Goal: Information Seeking & Learning: Learn about a topic

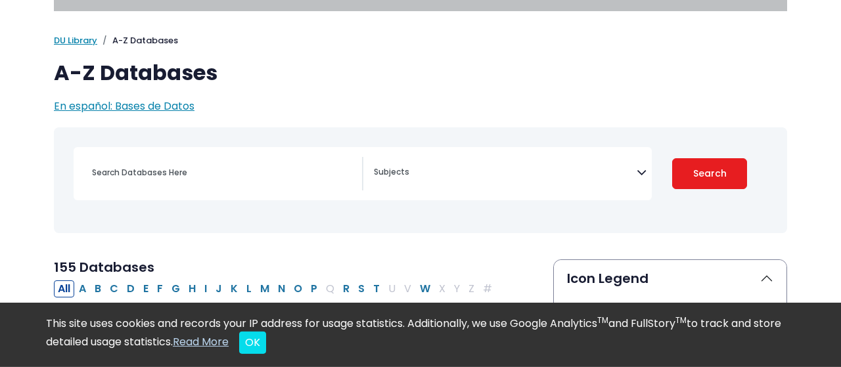
scroll to position [60, 0]
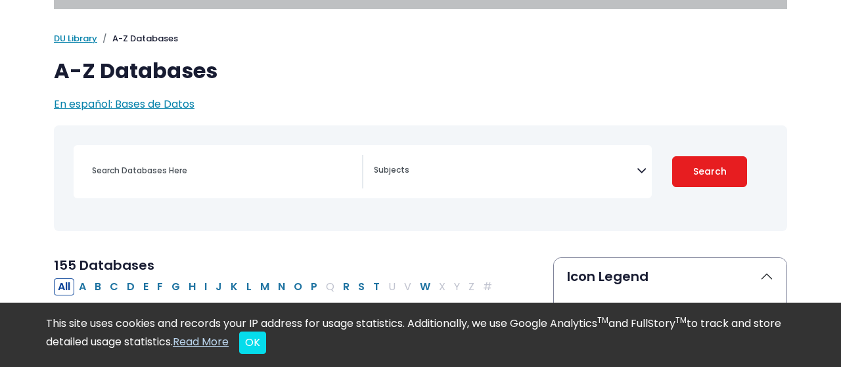
click at [641, 173] on icon "Search filters" at bounding box center [642, 168] width 10 height 20
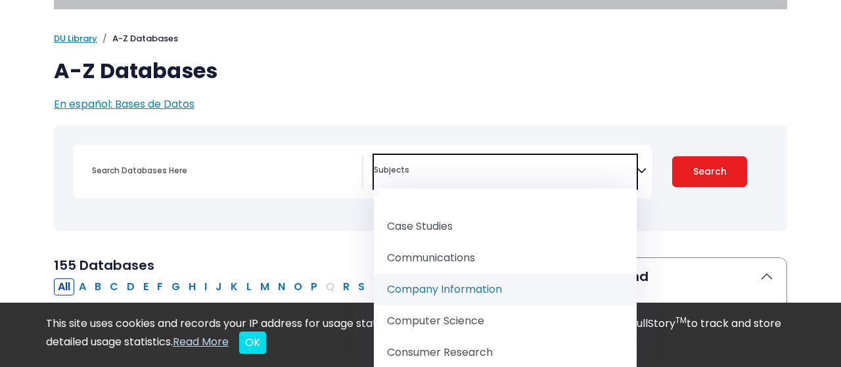
scroll to position [279, 0]
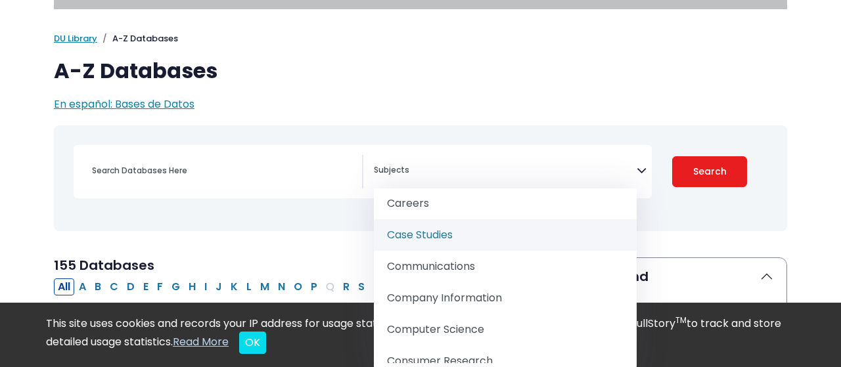
select select "219044"
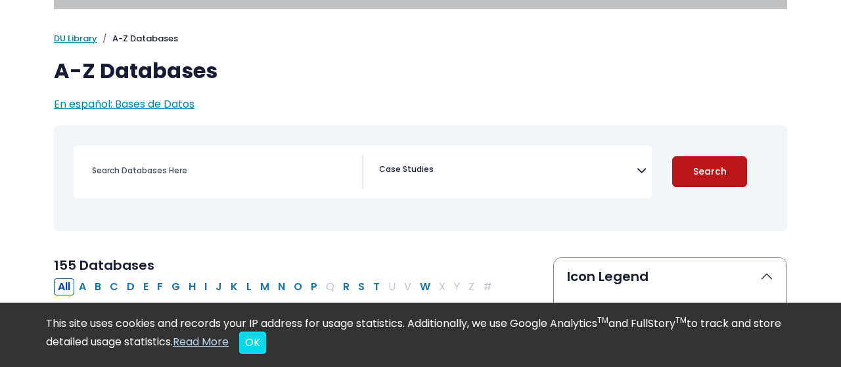
click at [722, 166] on button "Search" at bounding box center [709, 171] width 75 height 31
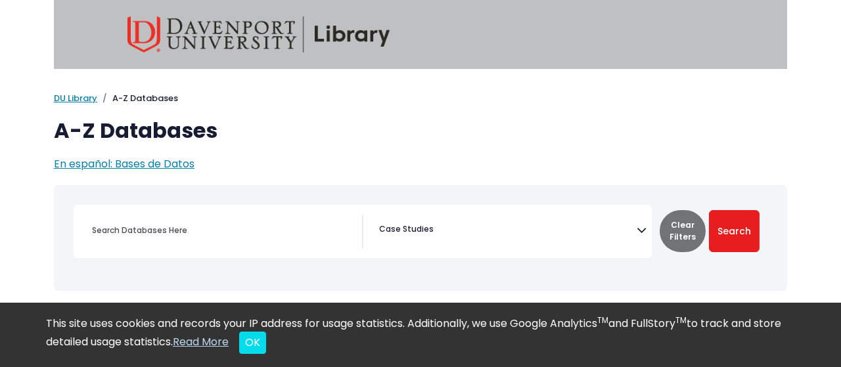
click at [346, 37] on img at bounding box center [259, 34] width 263 height 36
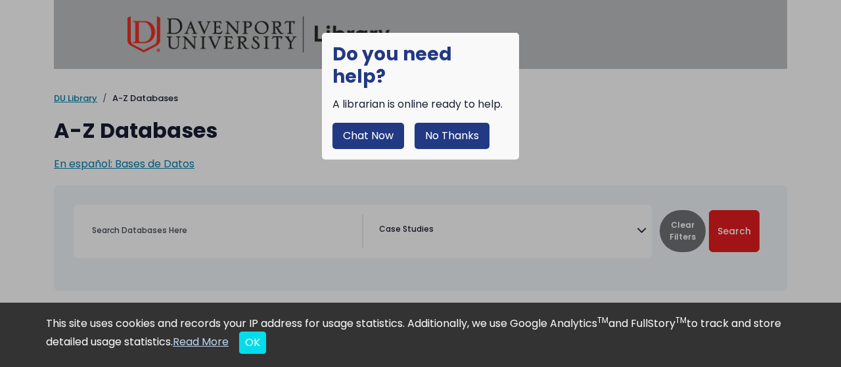
click at [424, 123] on button "No Thanks" at bounding box center [452, 136] width 75 height 26
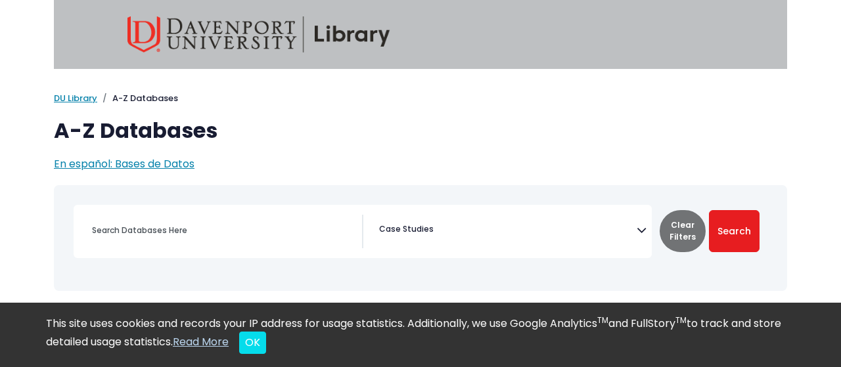
click at [283, 27] on img at bounding box center [259, 34] width 263 height 36
click at [142, 34] on img at bounding box center [259, 34] width 263 height 36
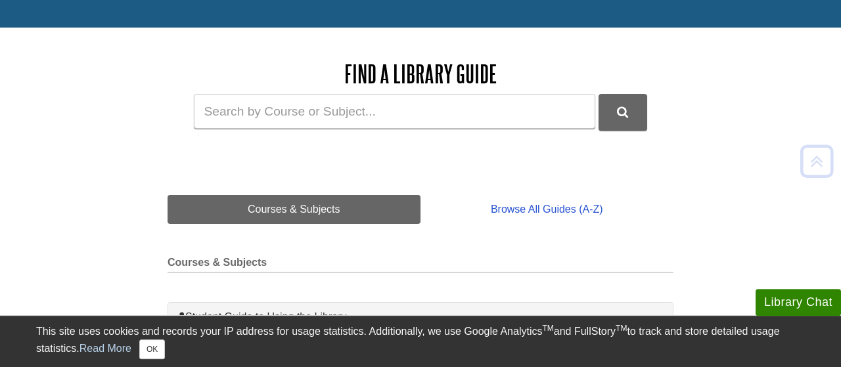
scroll to position [150, 0]
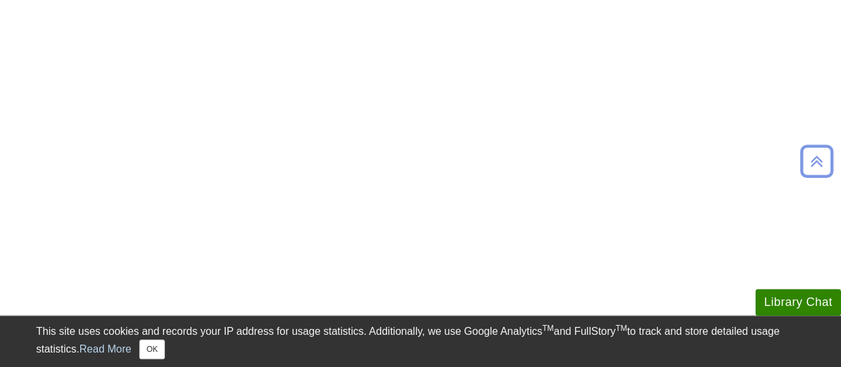
scroll to position [201, 0]
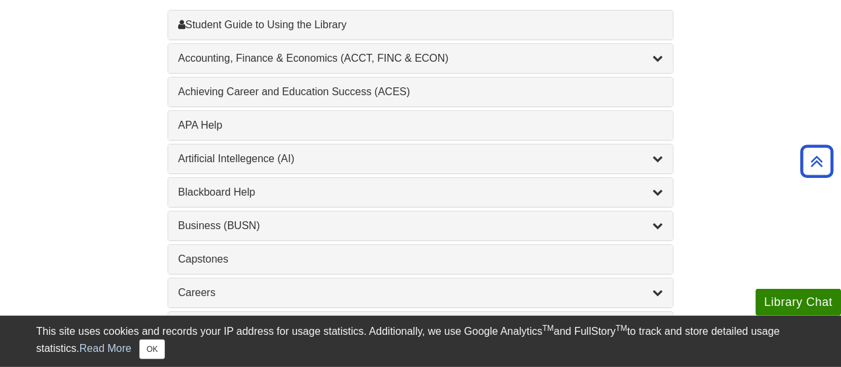
scroll to position [439, 0]
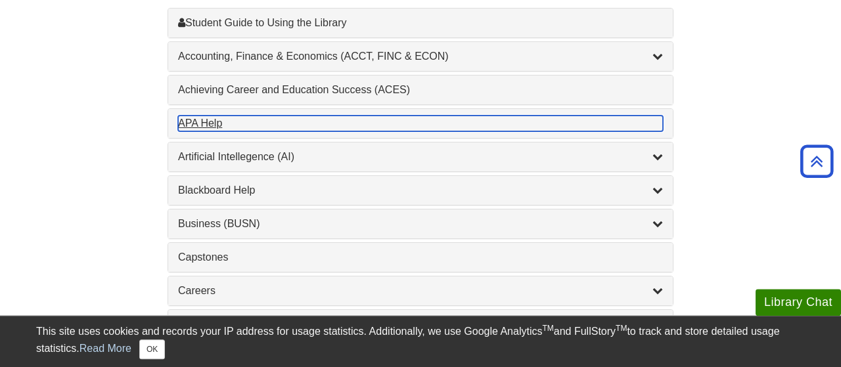
click at [253, 122] on div "APA Help , 1 guides" at bounding box center [420, 124] width 485 height 16
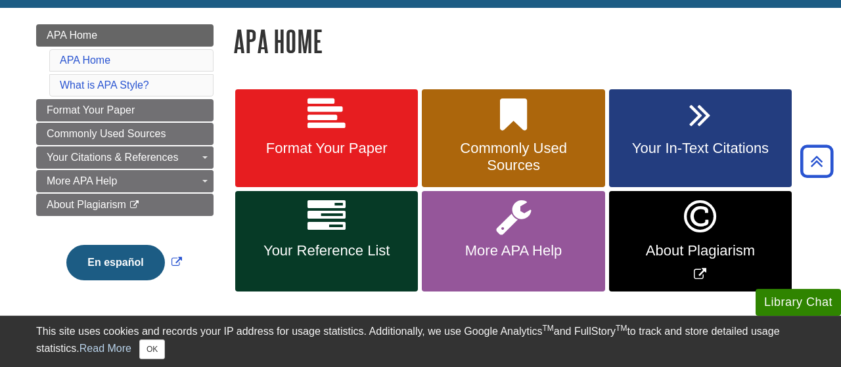
scroll to position [172, 0]
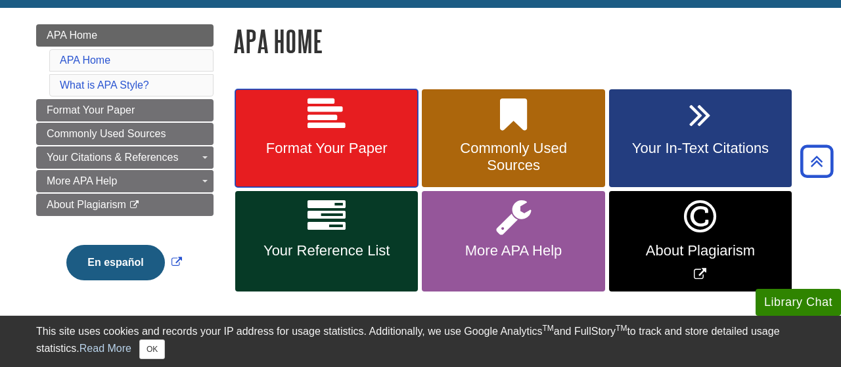
click at [312, 140] on span "Format Your Paper" at bounding box center [326, 148] width 163 height 17
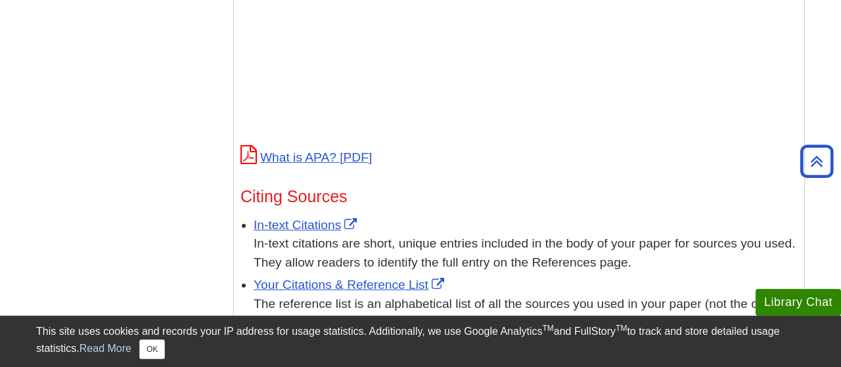
scroll to position [609, 0]
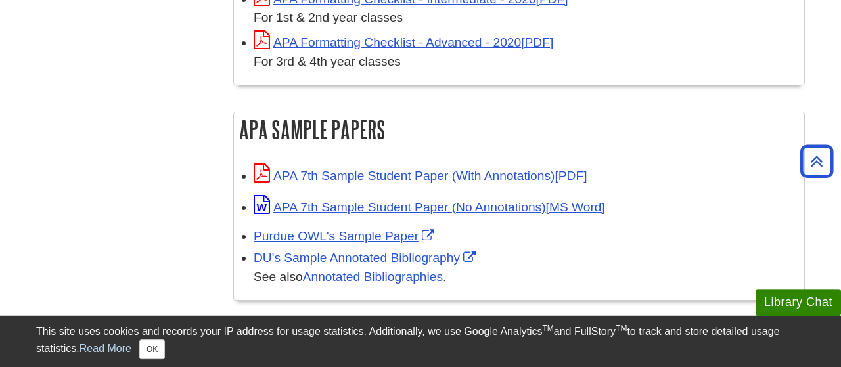
scroll to position [547, 0]
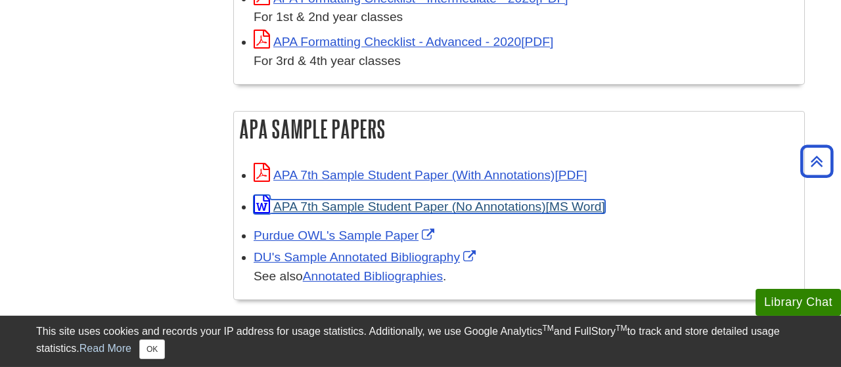
click at [330, 203] on link "APA 7th Sample Student Paper (No Annotations)" at bounding box center [430, 207] width 352 height 14
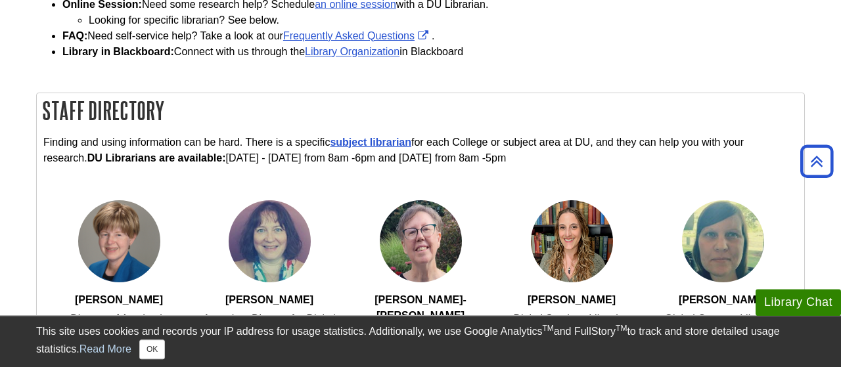
scroll to position [383, 0]
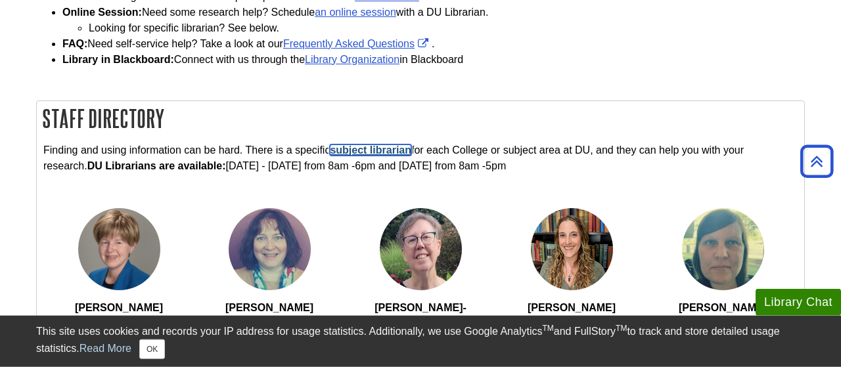
click at [358, 147] on link "subject librarian" at bounding box center [371, 150] width 82 height 11
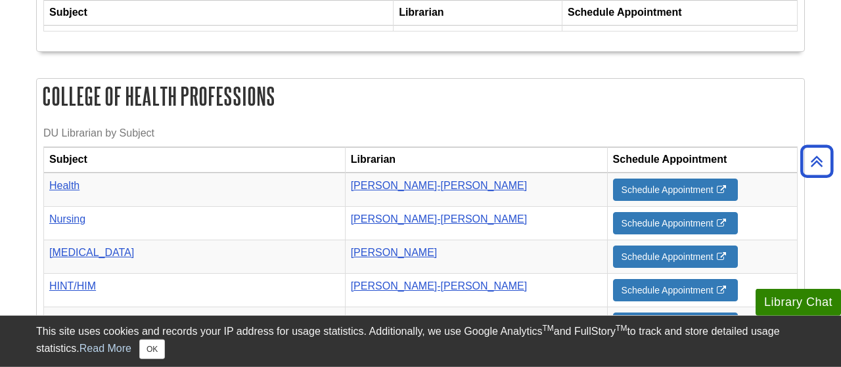
scroll to position [1363, 0]
